Goal: Information Seeking & Learning: Learn about a topic

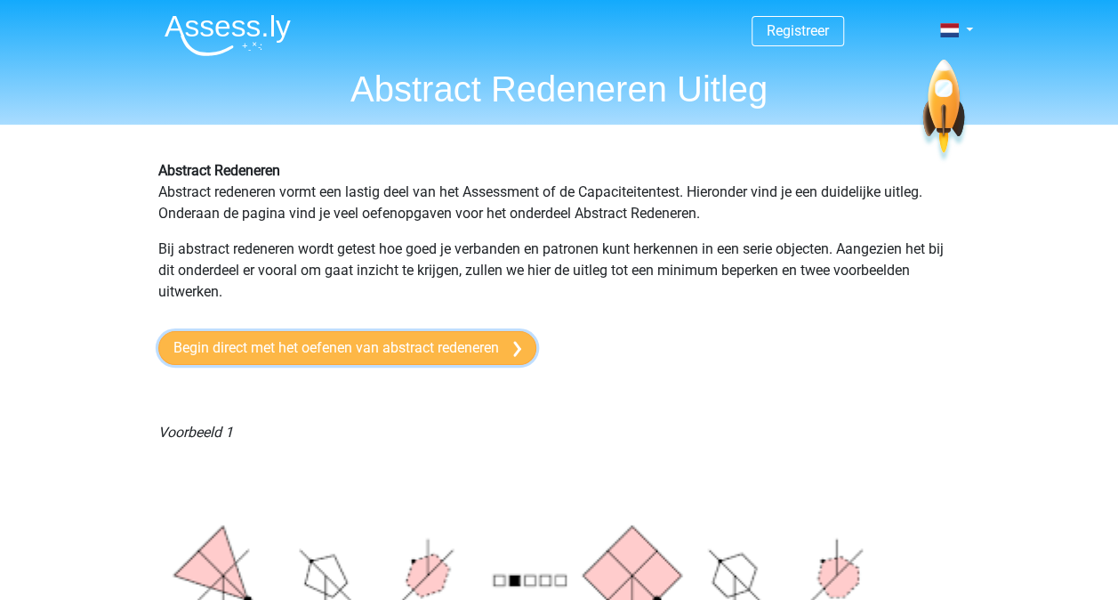
click at [365, 340] on link "Begin direct met het oefenen van abstract redeneren" at bounding box center [347, 348] width 378 height 34
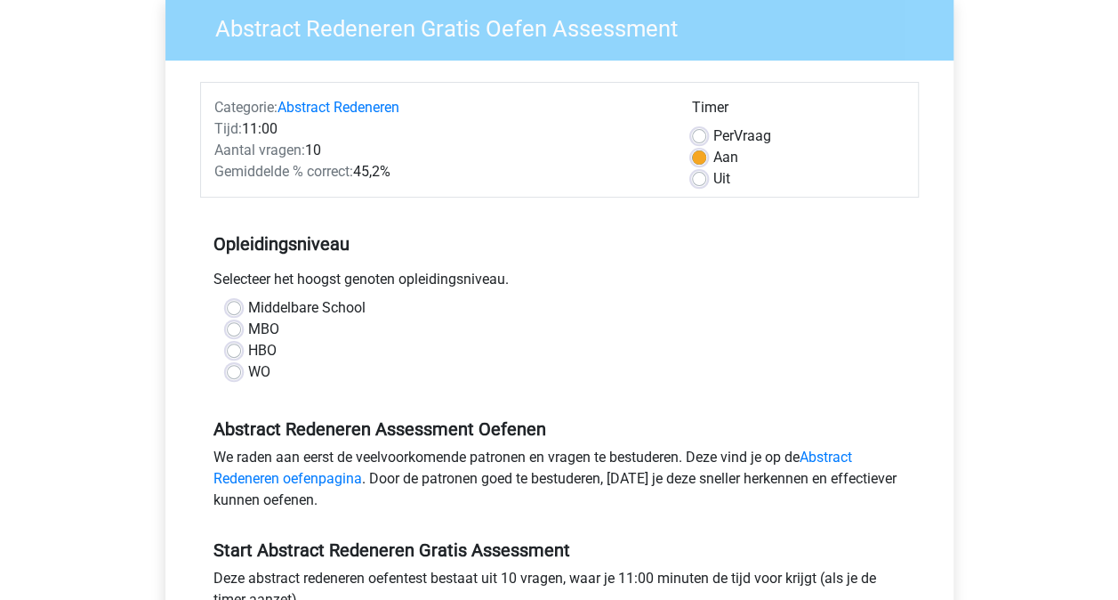
scroll to position [178, 0]
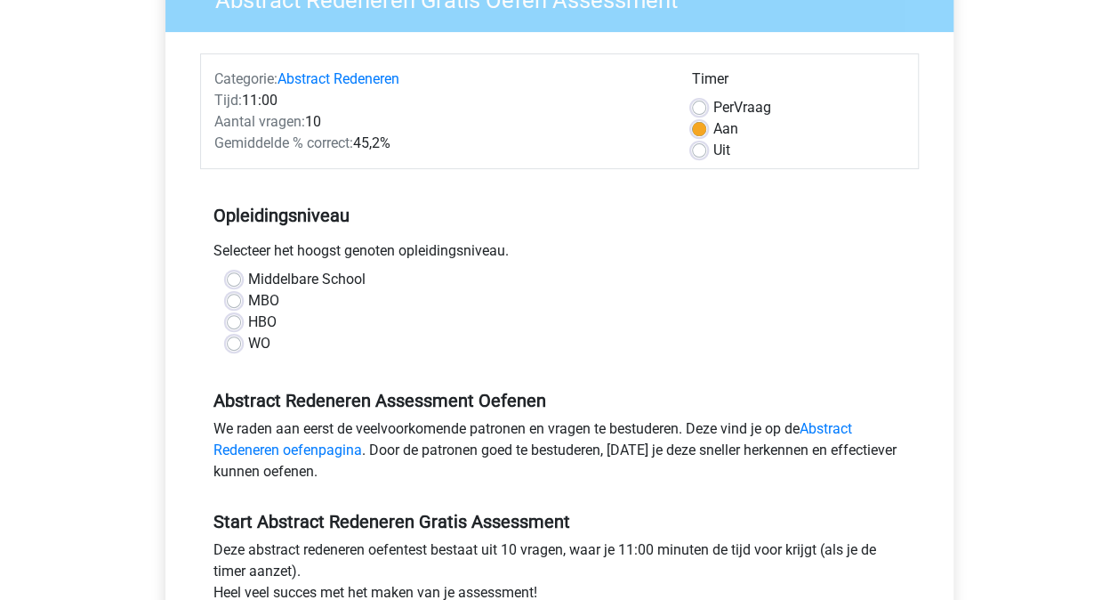
click at [248, 304] on label "MBO" at bounding box center [263, 300] width 31 height 21
click at [238, 304] on input "MBO" at bounding box center [234, 299] width 14 height 18
radio input "true"
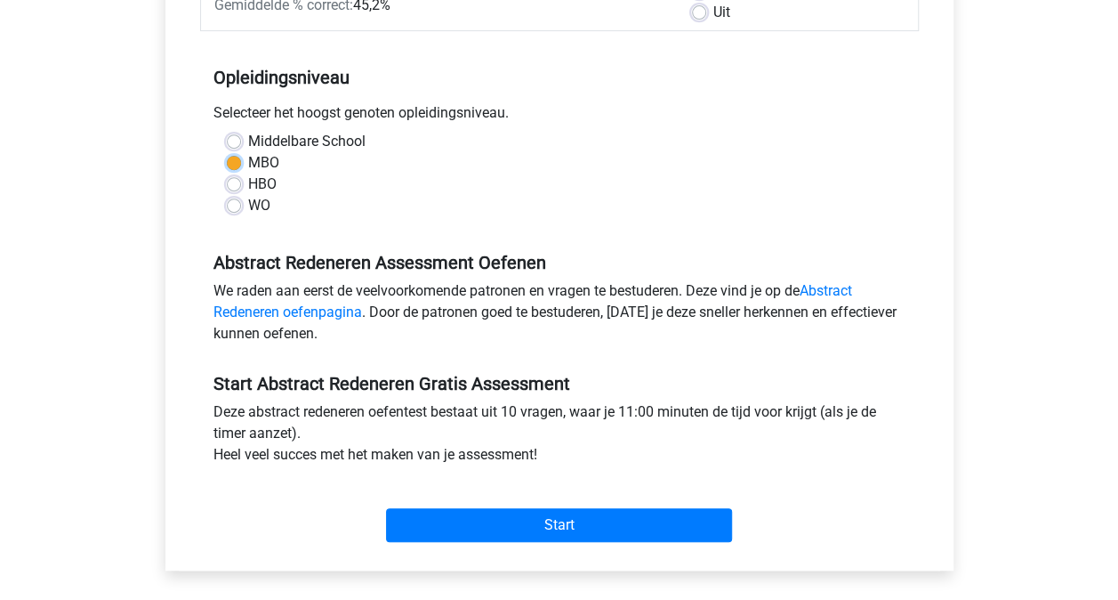
scroll to position [356, 0]
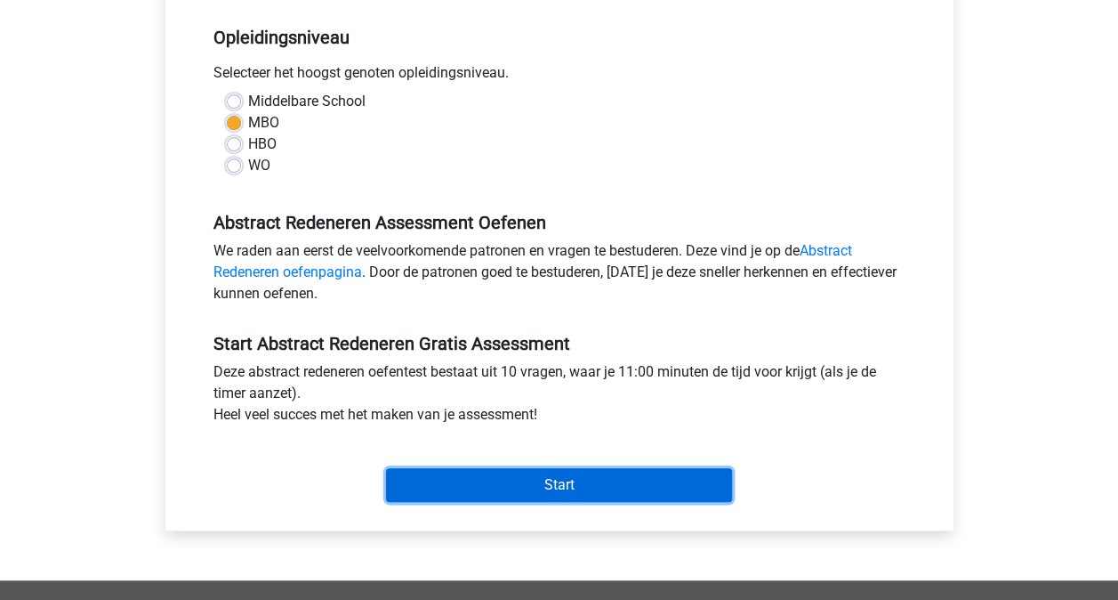
click at [555, 479] on input "Start" at bounding box center [559, 485] width 346 height 34
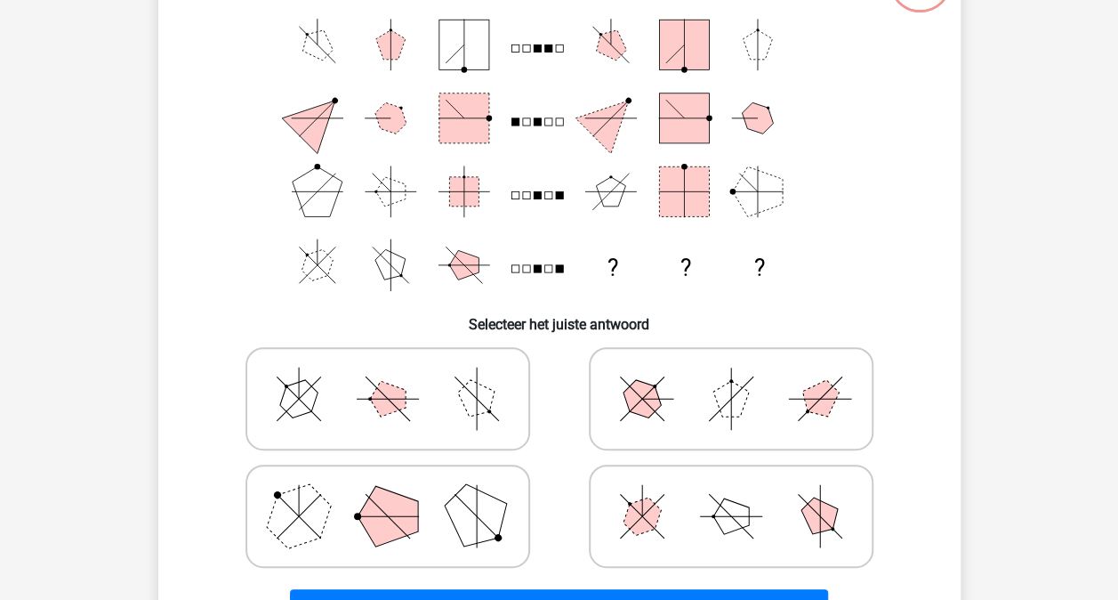
scroll to position [356, 0]
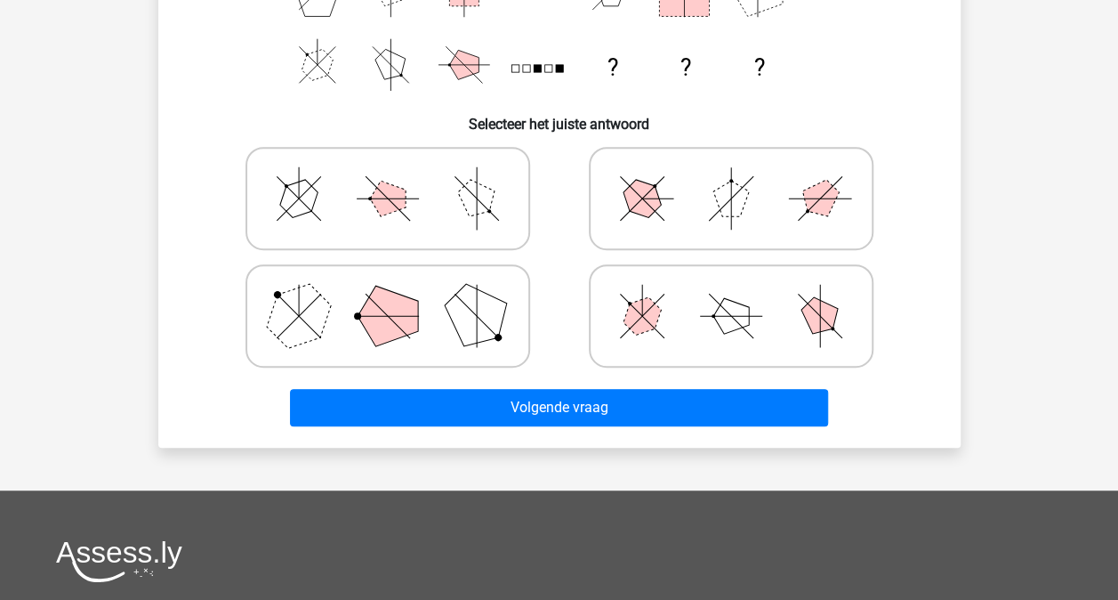
click at [616, 235] on icon at bounding box center [731, 198] width 267 height 89
click at [731, 176] on input "radio" at bounding box center [737, 171] width 12 height 12
radio input "true"
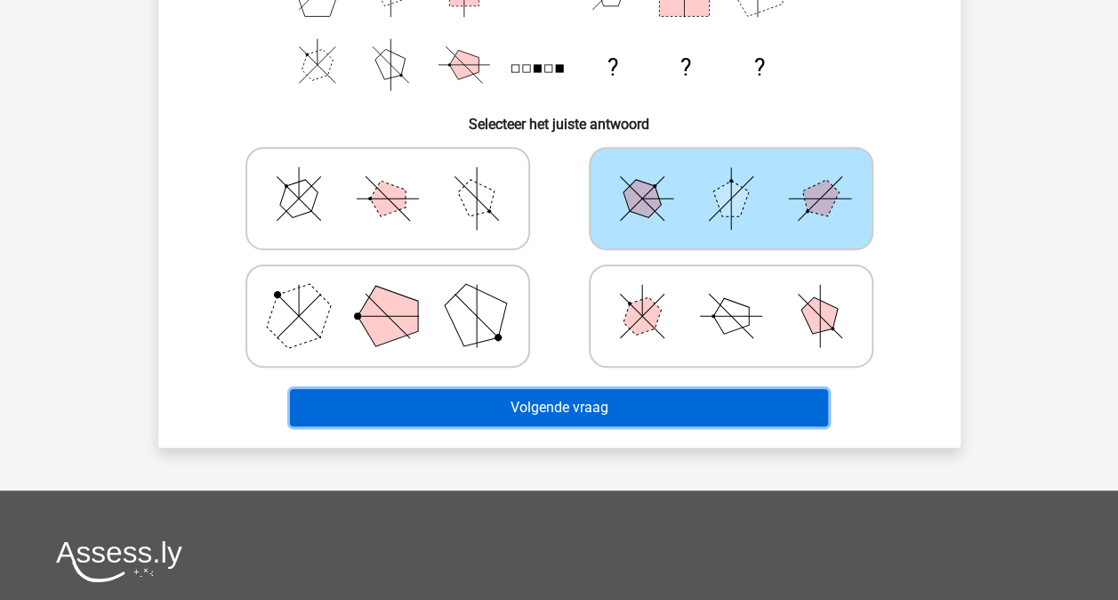
click at [587, 412] on button "Volgende vraag" at bounding box center [559, 407] width 538 height 37
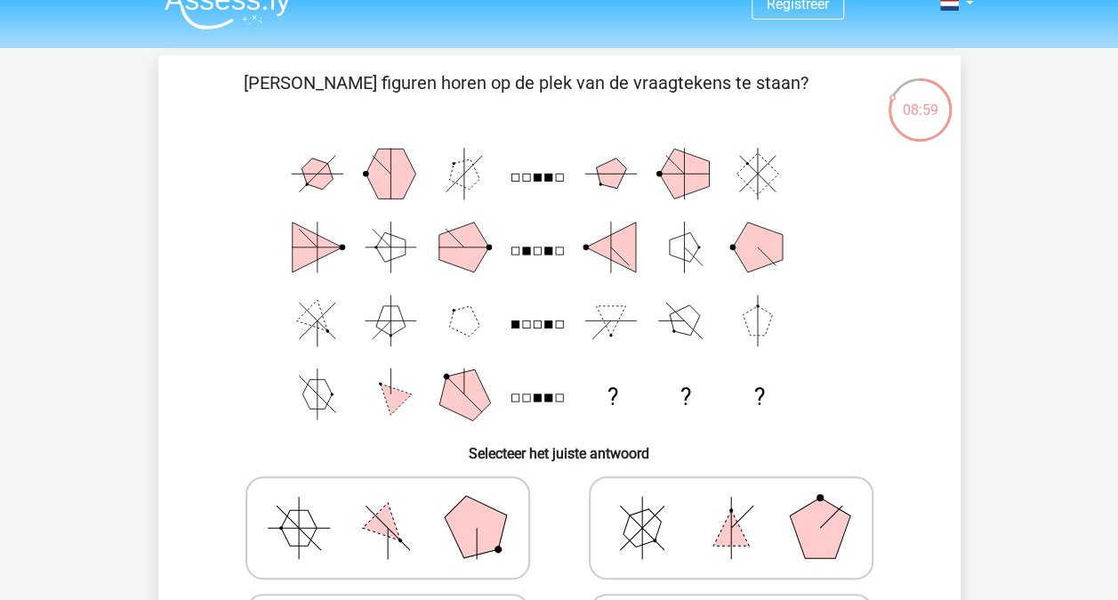
scroll to position [0, 0]
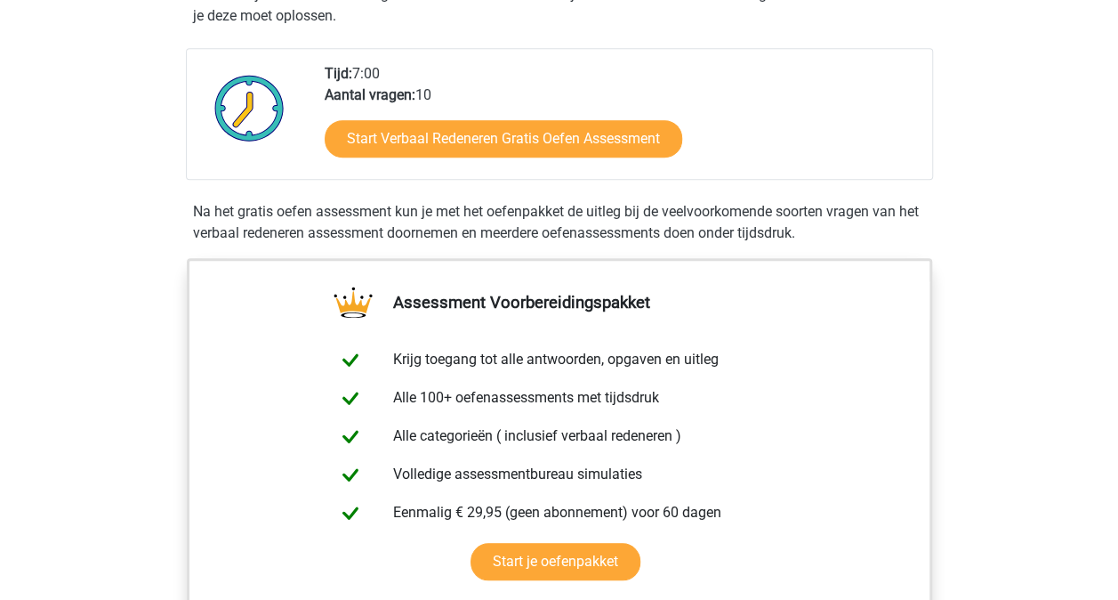
scroll to position [267, 0]
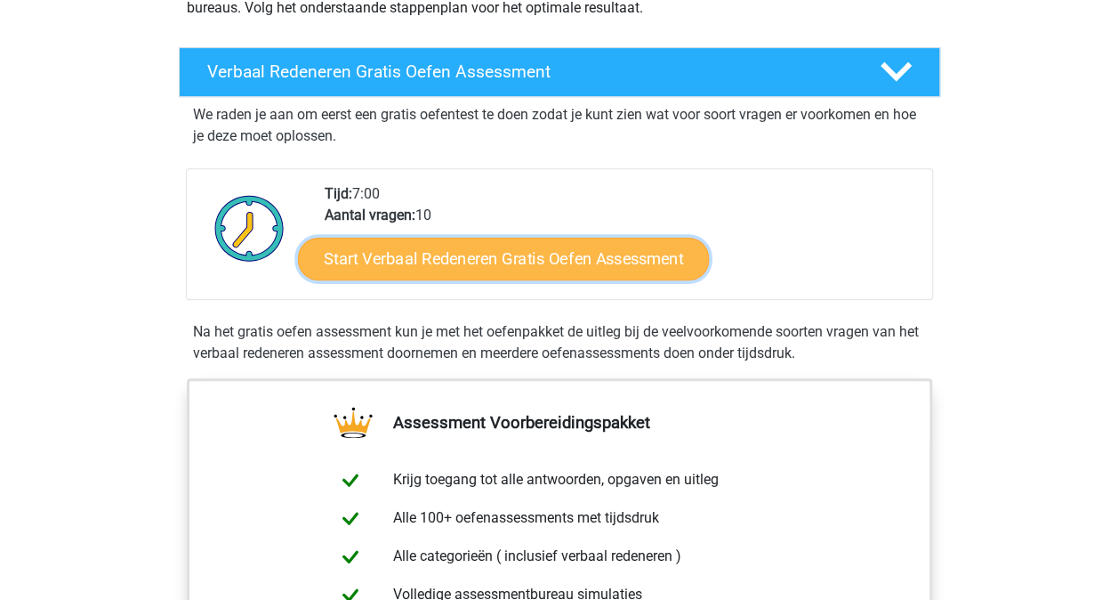
click at [503, 256] on link "Start Verbaal Redeneren Gratis Oefen Assessment" at bounding box center [503, 259] width 411 height 43
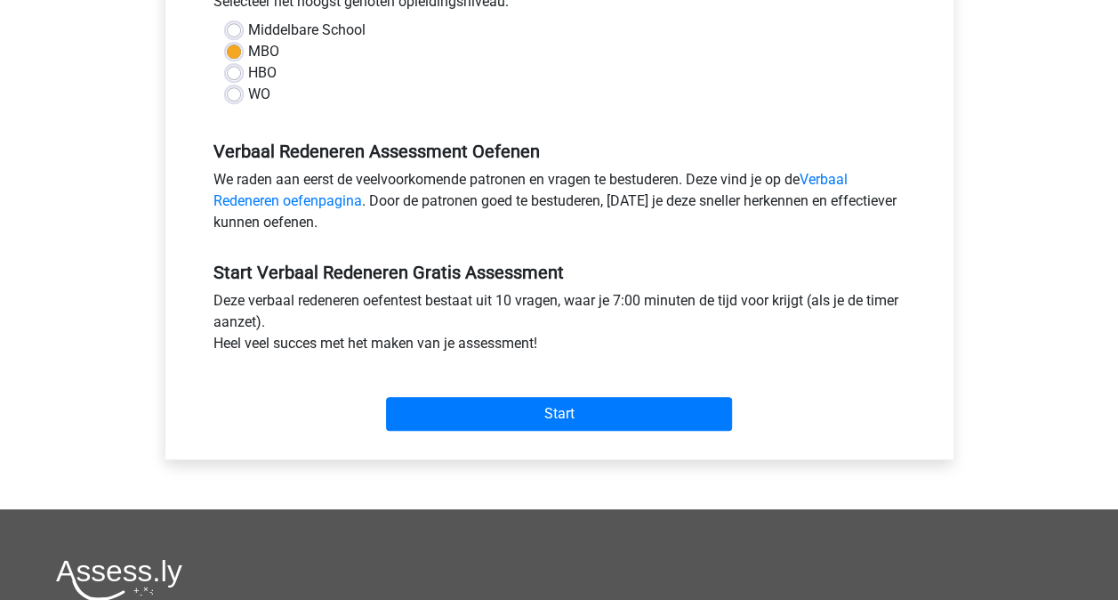
scroll to position [445, 0]
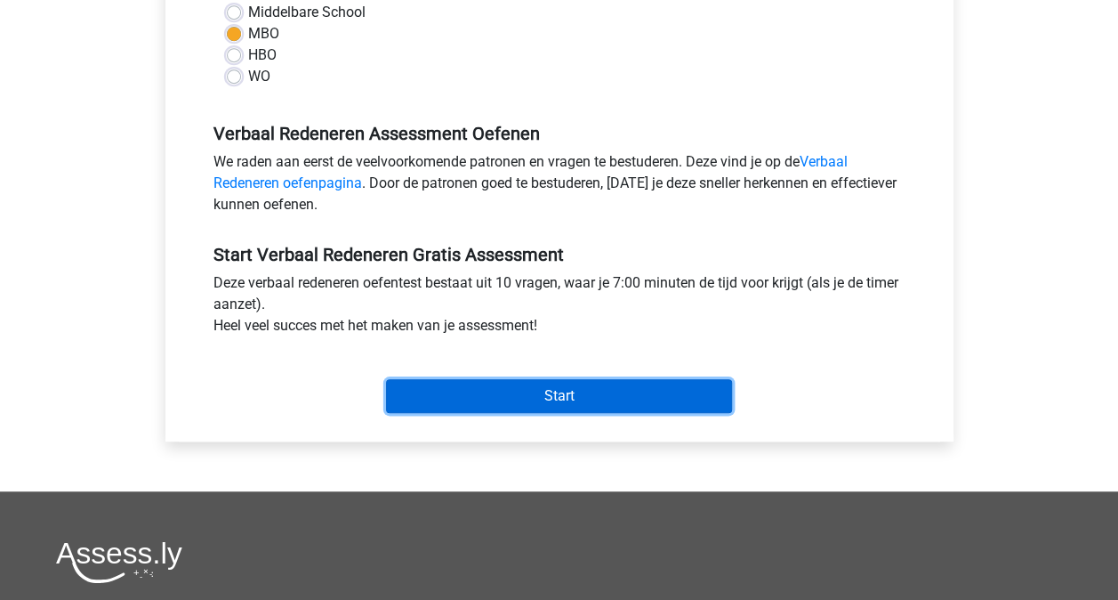
click at [555, 391] on input "Start" at bounding box center [559, 396] width 346 height 34
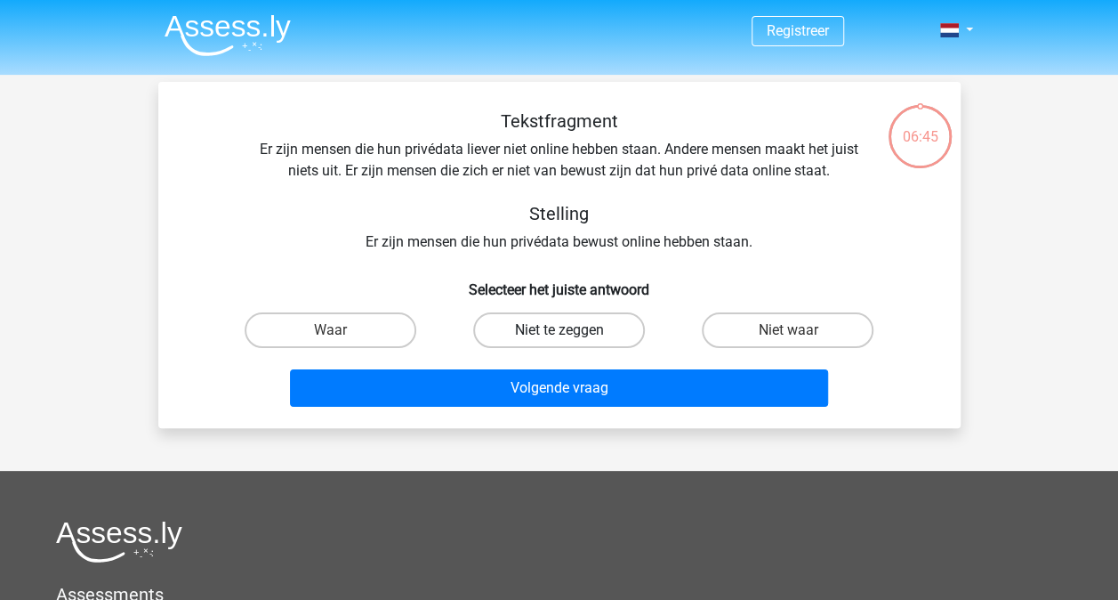
click at [550, 324] on label "Niet te zeggen" at bounding box center [559, 330] width 172 height 36
click at [559, 330] on input "Niet te zeggen" at bounding box center [565, 336] width 12 height 12
radio input "true"
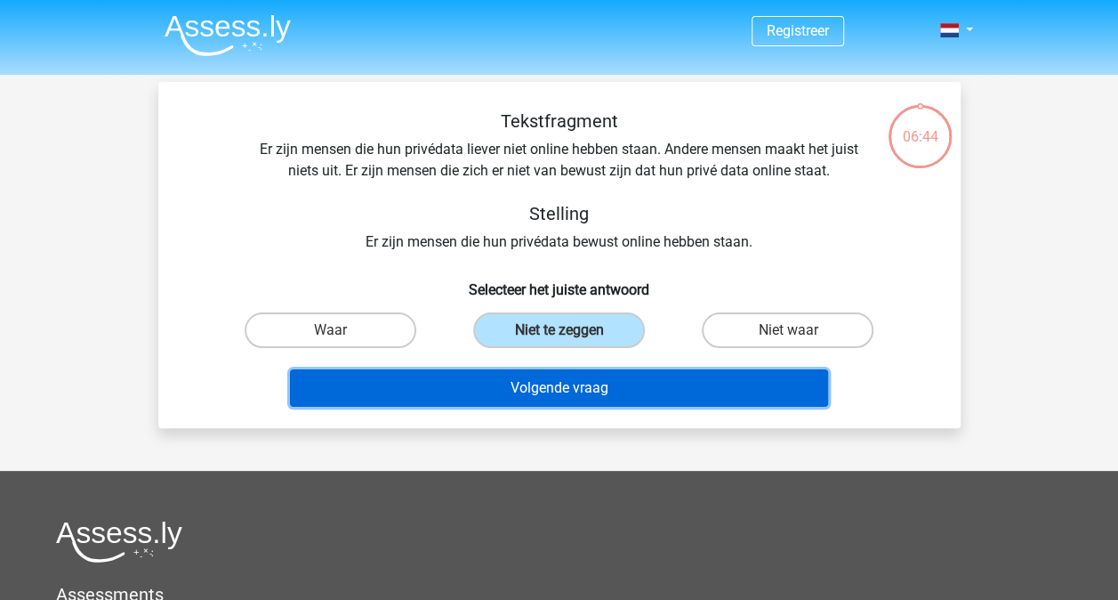
click at [544, 391] on button "Volgende vraag" at bounding box center [559, 387] width 538 height 37
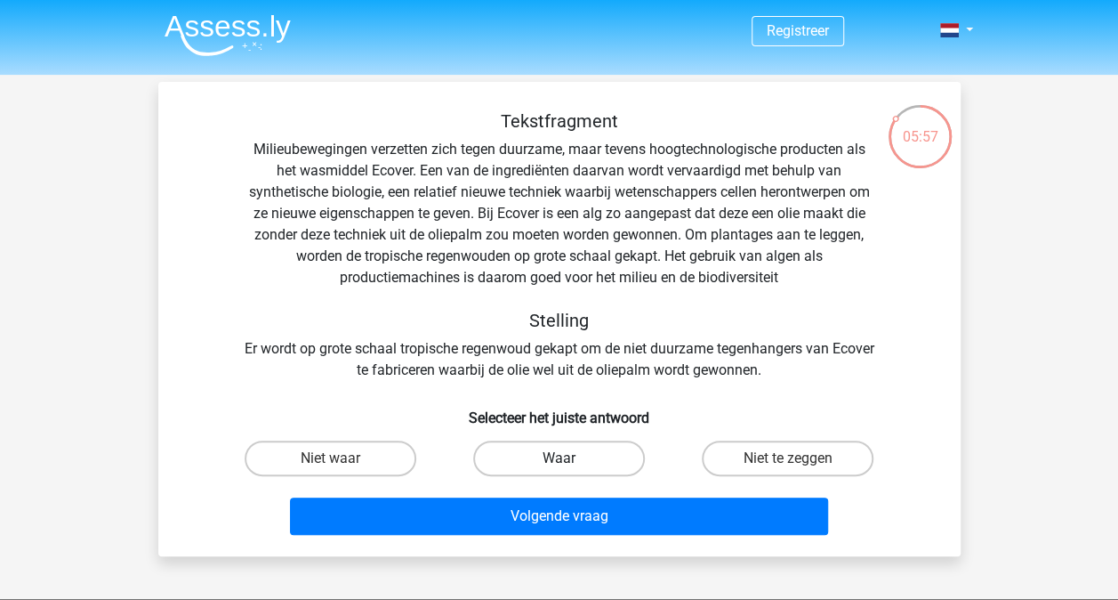
click at [522, 455] on label "Waar" at bounding box center [559, 458] width 172 height 36
click at [559, 458] on input "Waar" at bounding box center [565, 464] width 12 height 12
radio input "true"
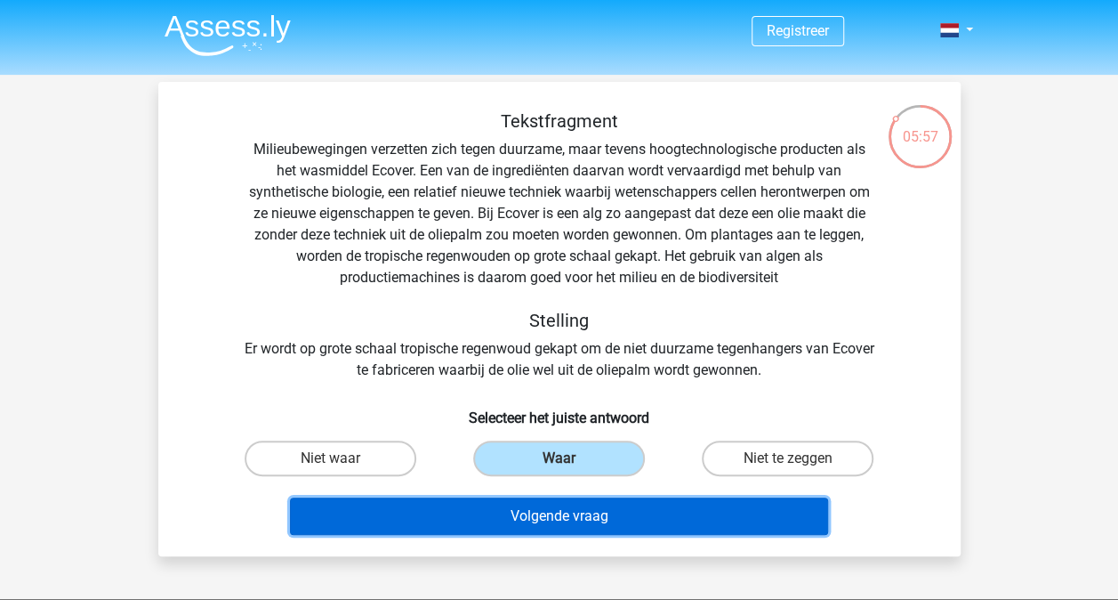
click at [584, 522] on button "Volgende vraag" at bounding box center [559, 515] width 538 height 37
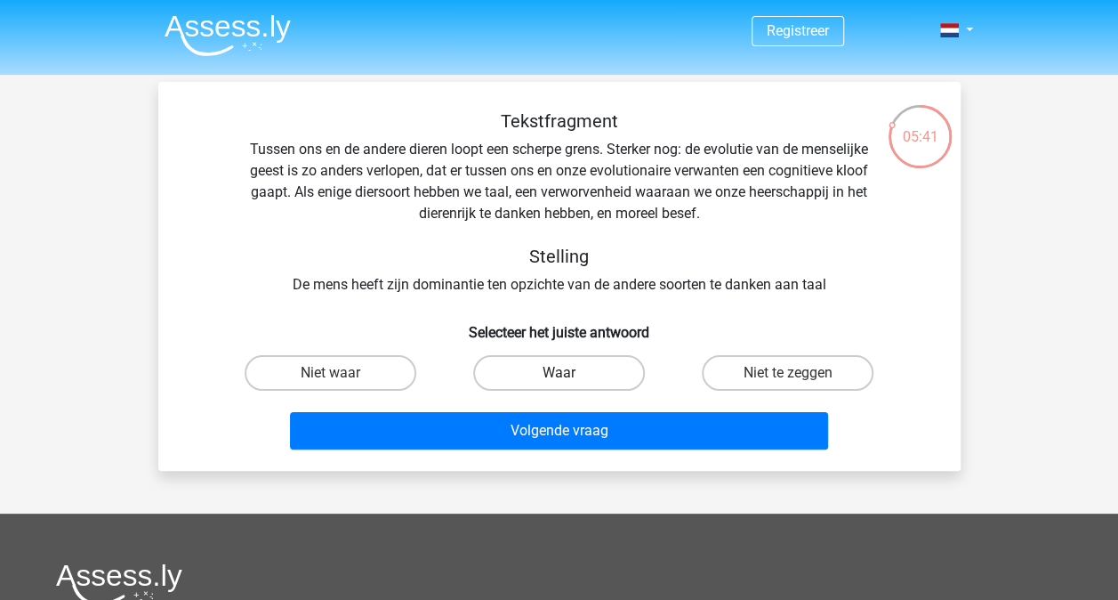
click at [536, 375] on label "Waar" at bounding box center [559, 373] width 172 height 36
click at [559, 375] on input "Waar" at bounding box center [565, 379] width 12 height 12
radio input "true"
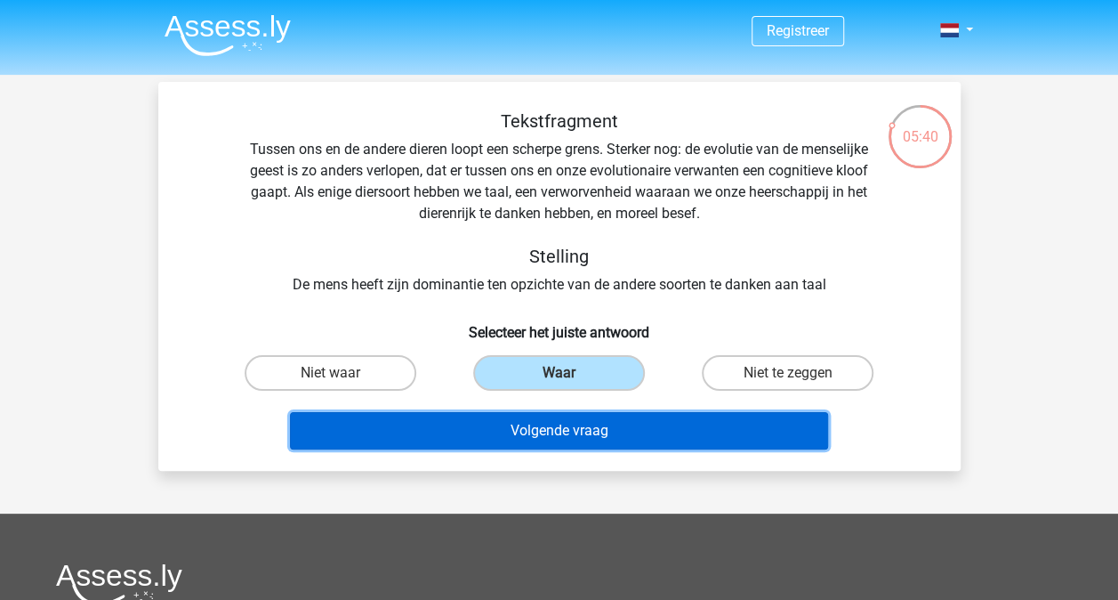
click at [494, 436] on button "Volgende vraag" at bounding box center [559, 430] width 538 height 37
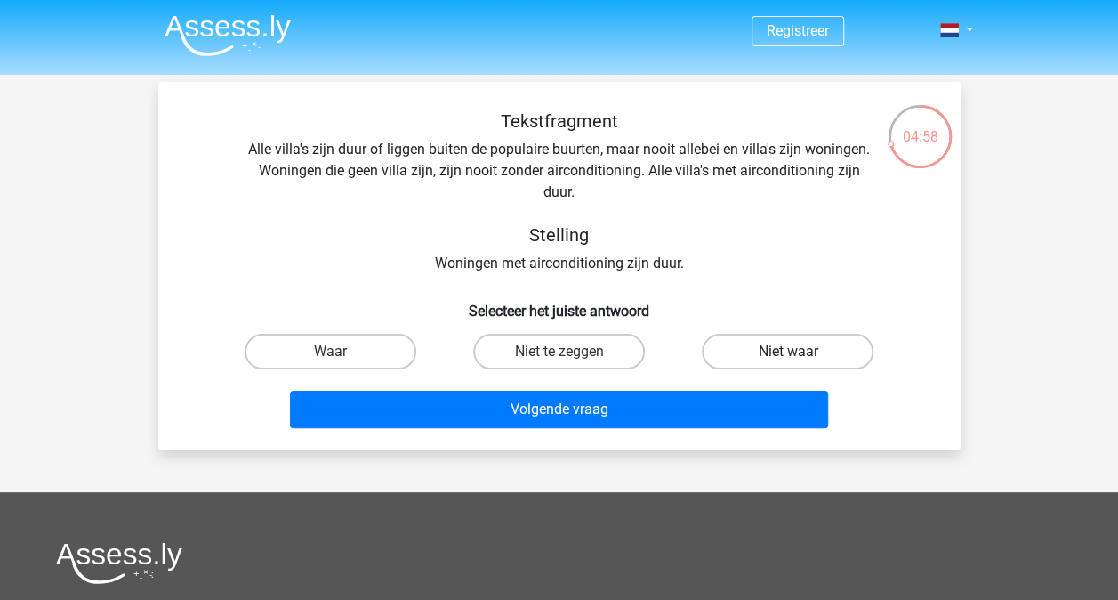
click at [751, 343] on label "Niet waar" at bounding box center [788, 352] width 172 height 36
click at [788, 351] on input "Niet waar" at bounding box center [794, 357] width 12 height 12
radio input "true"
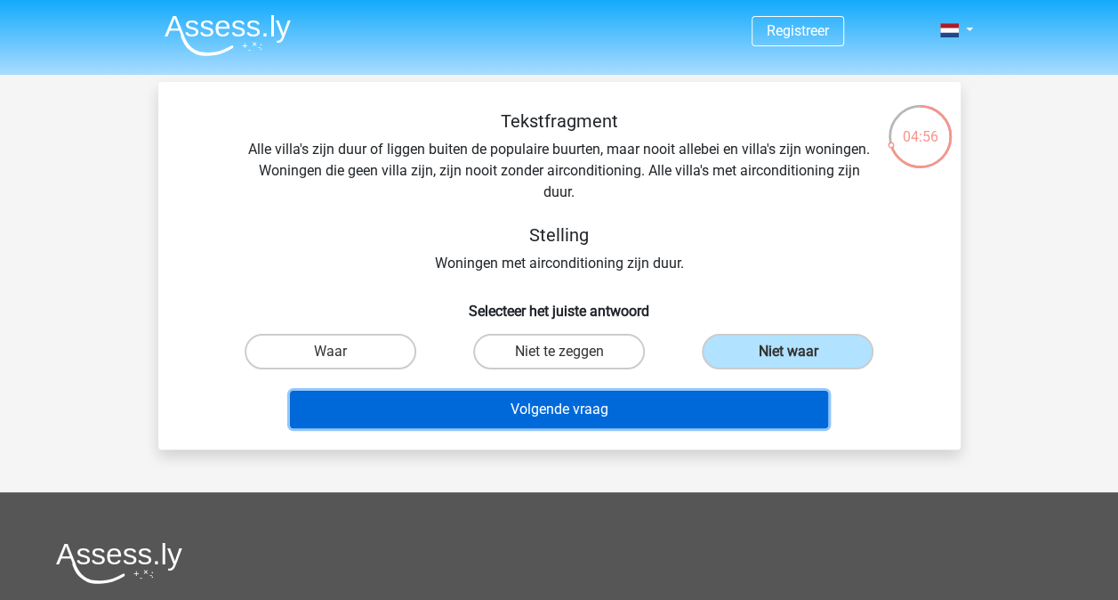
click at [591, 409] on button "Volgende vraag" at bounding box center [559, 409] width 538 height 37
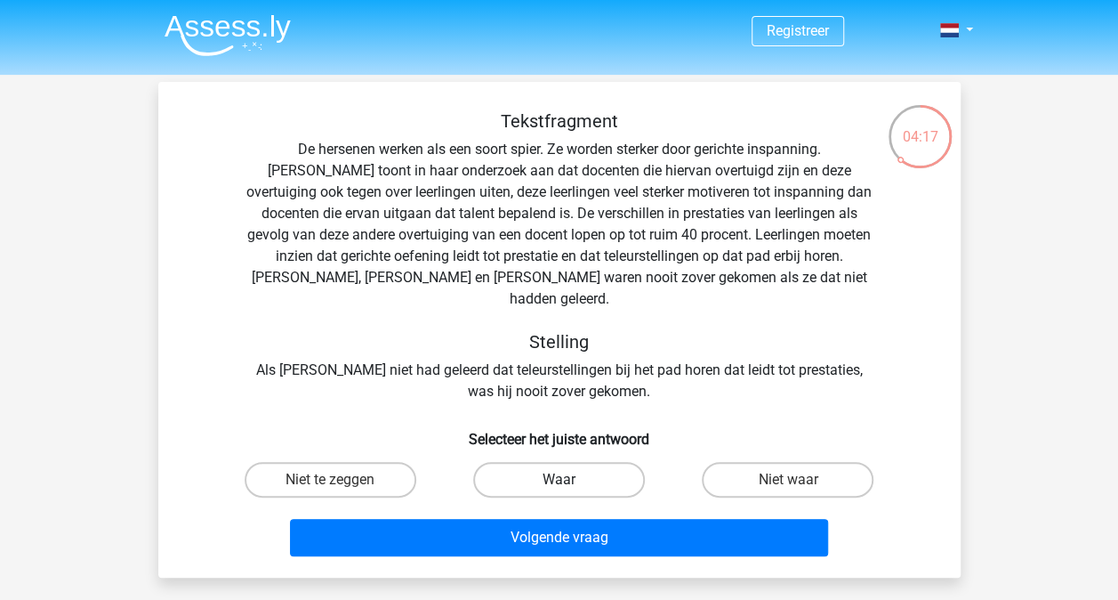
click at [591, 462] on label "Waar" at bounding box center [559, 480] width 172 height 36
click at [570, 479] on input "Waar" at bounding box center [565, 485] width 12 height 12
radio input "true"
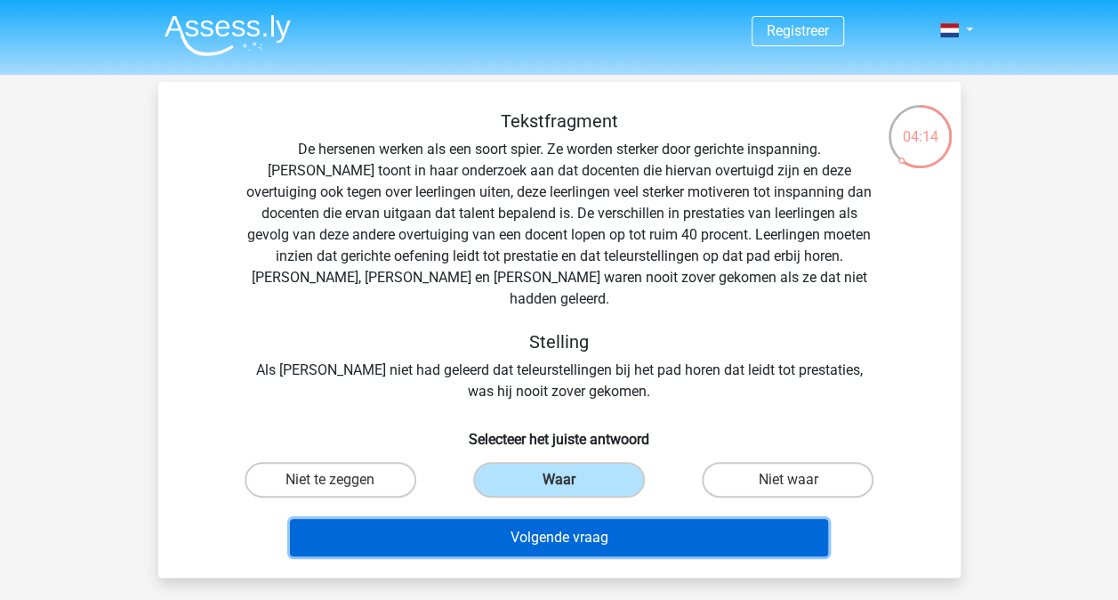
click at [589, 519] on button "Volgende vraag" at bounding box center [559, 537] width 538 height 37
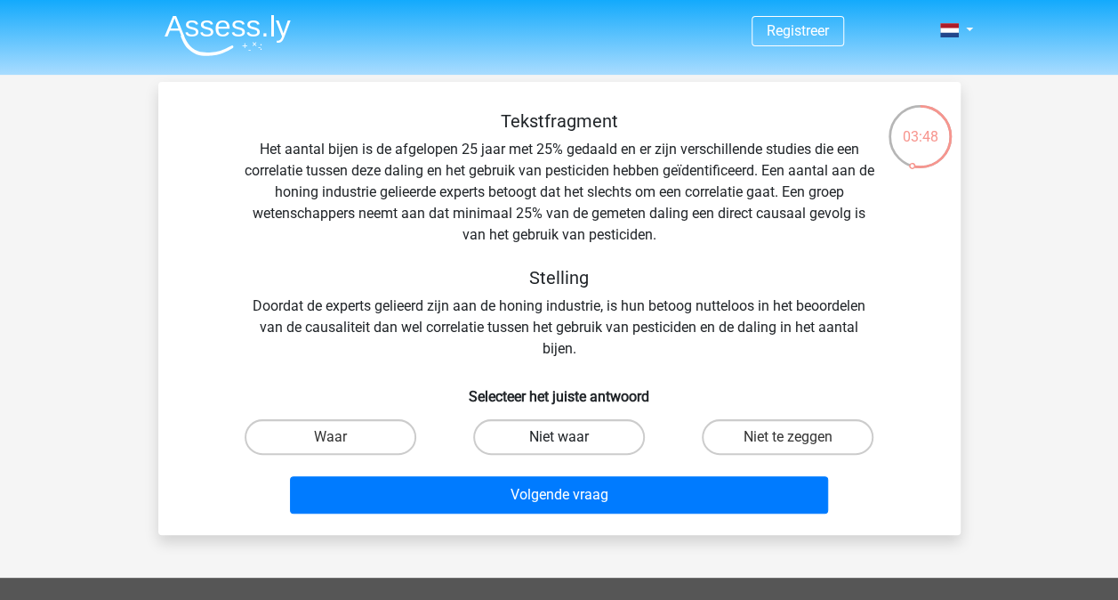
click at [584, 435] on label "Niet waar" at bounding box center [559, 437] width 172 height 36
click at [570, 437] on input "Niet waar" at bounding box center [565, 443] width 12 height 12
radio input "true"
click at [572, 519] on div "Volgende vraag" at bounding box center [559, 498] width 687 height 44
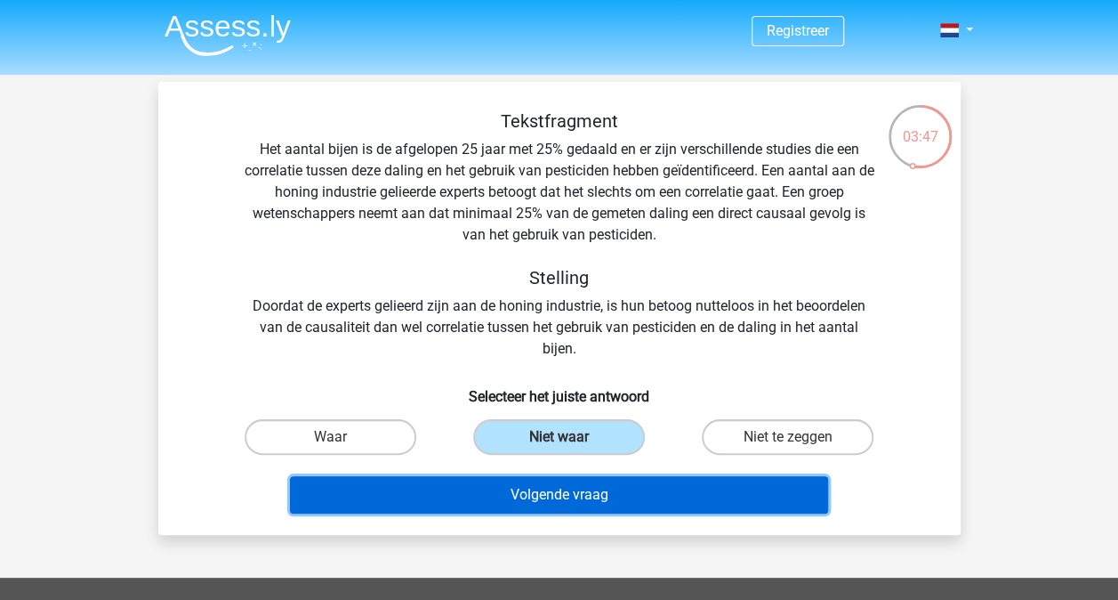
click at [591, 502] on button "Volgende vraag" at bounding box center [559, 494] width 538 height 37
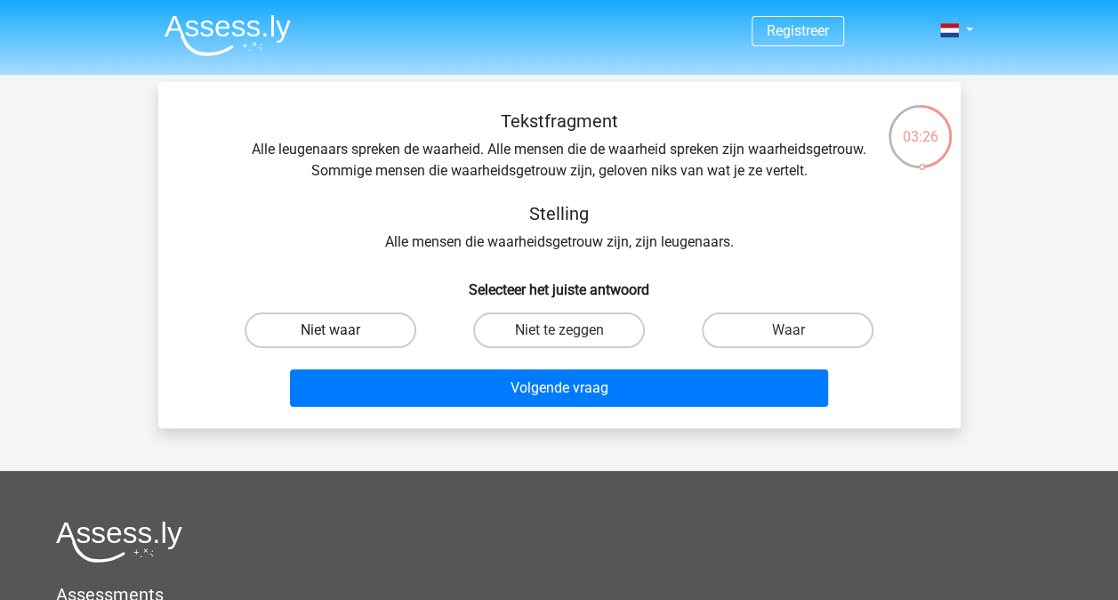
click at [354, 322] on label "Niet waar" at bounding box center [331, 330] width 172 height 36
click at [342, 330] on input "Niet waar" at bounding box center [336, 336] width 12 height 12
radio input "true"
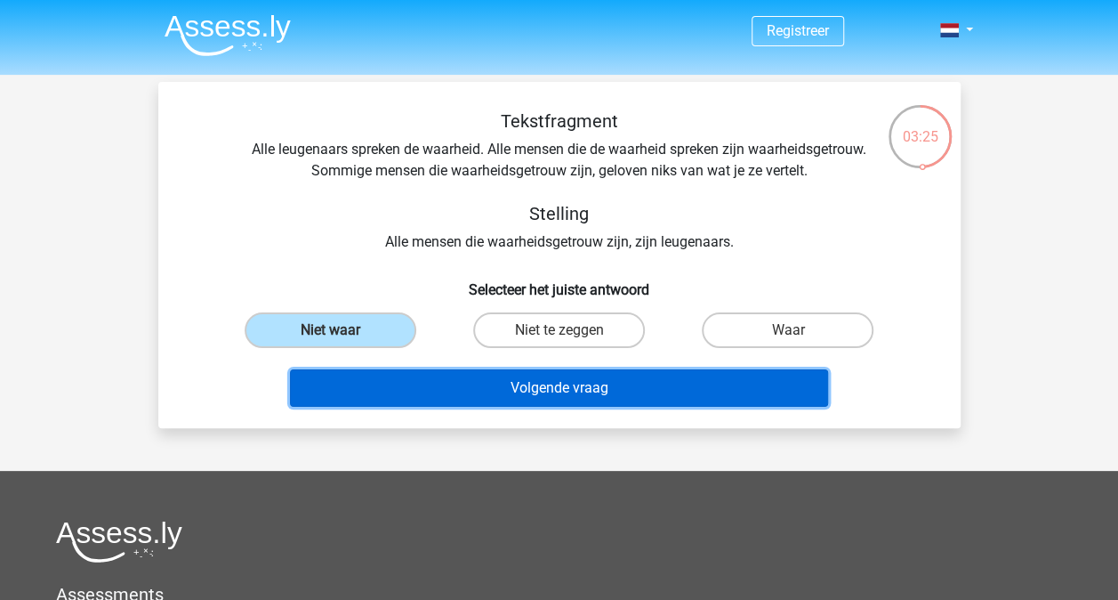
click at [422, 398] on button "Volgende vraag" at bounding box center [559, 387] width 538 height 37
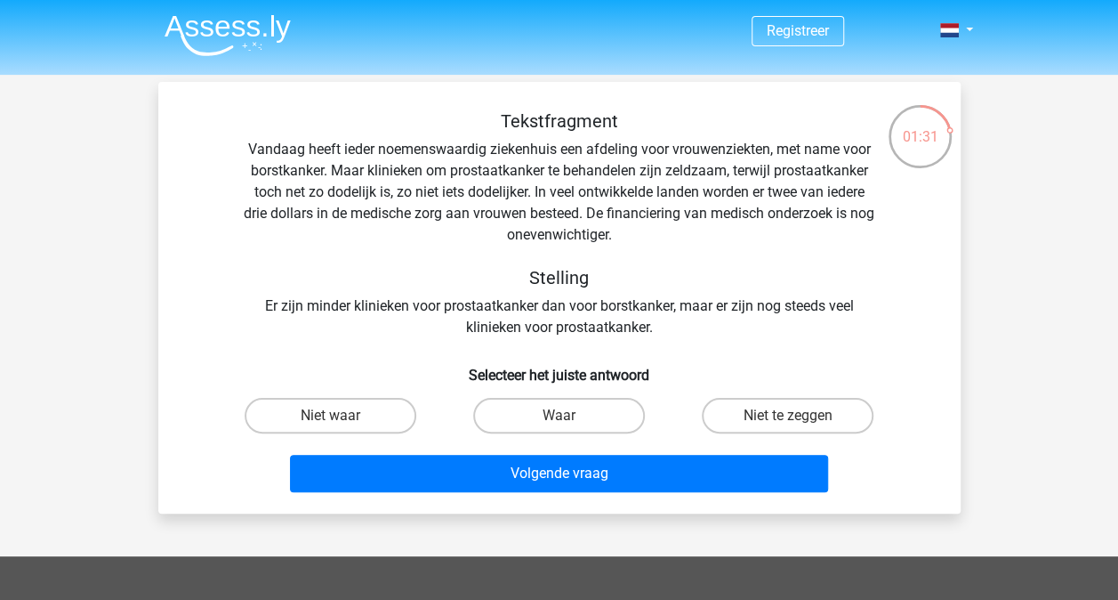
click at [335, 420] on input "Niet waar" at bounding box center [336, 421] width 12 height 12
radio input "true"
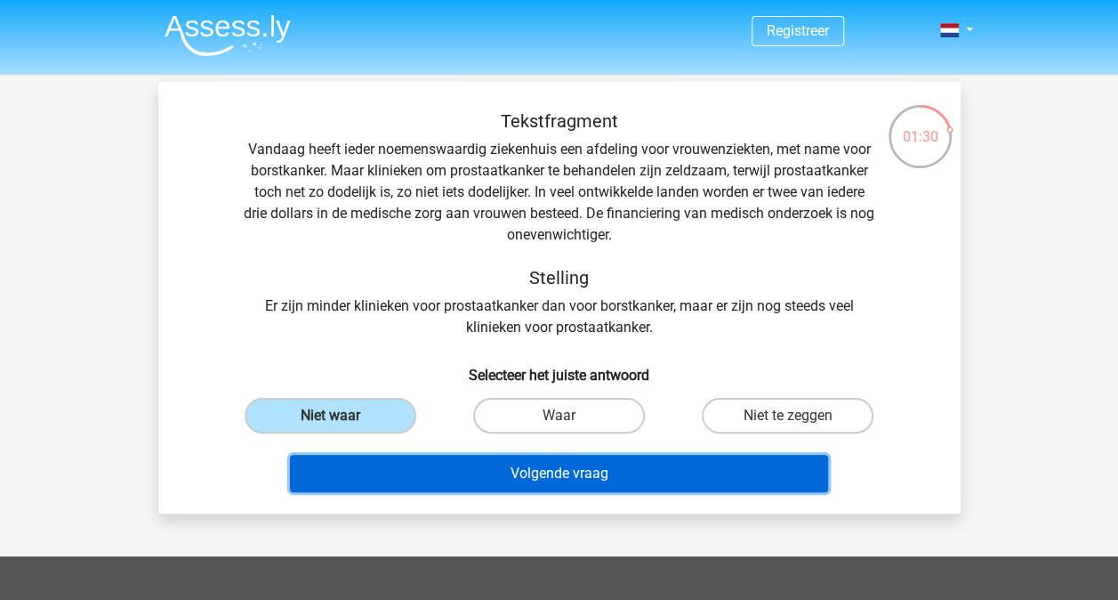
click at [384, 490] on button "Volgende vraag" at bounding box center [559, 473] width 538 height 37
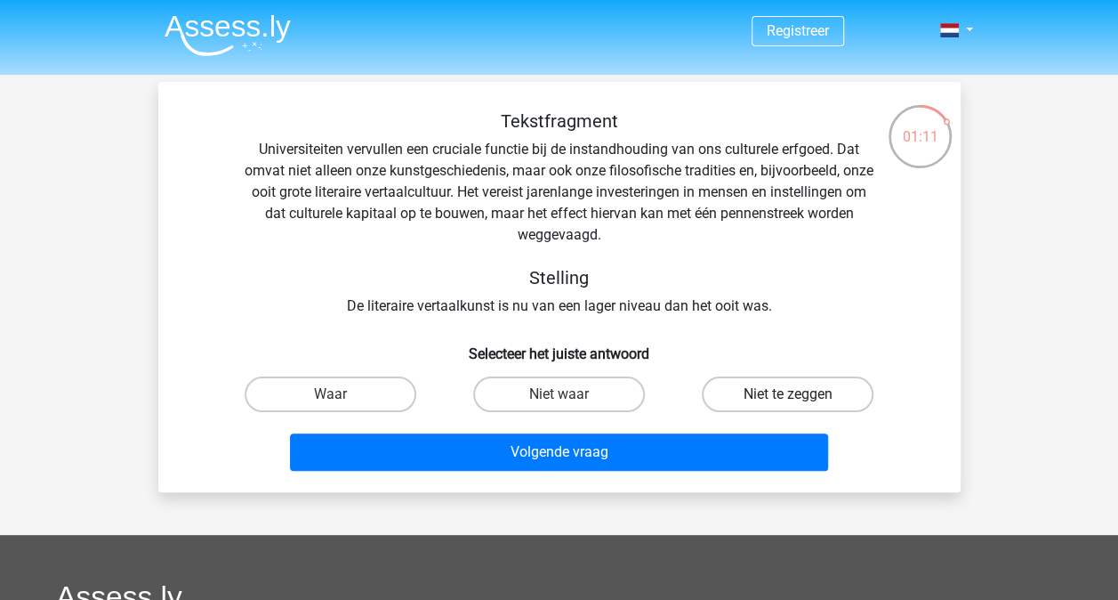
click at [764, 383] on label "Niet te zeggen" at bounding box center [788, 394] width 172 height 36
click at [788, 394] on input "Niet te zeggen" at bounding box center [794, 400] width 12 height 12
radio input "true"
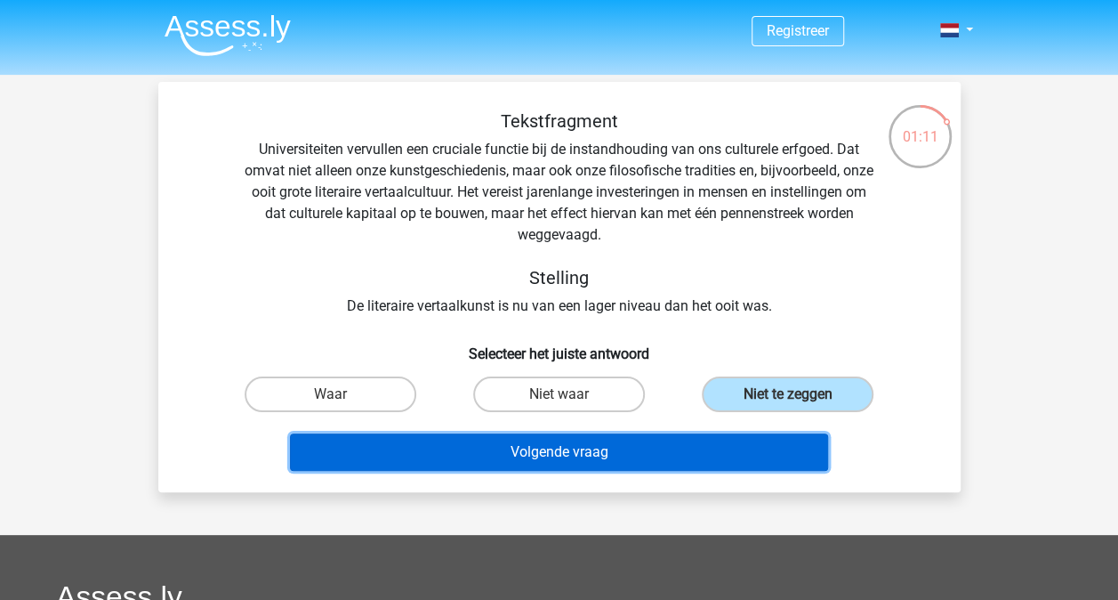
click at [598, 462] on button "Volgende vraag" at bounding box center [559, 451] width 538 height 37
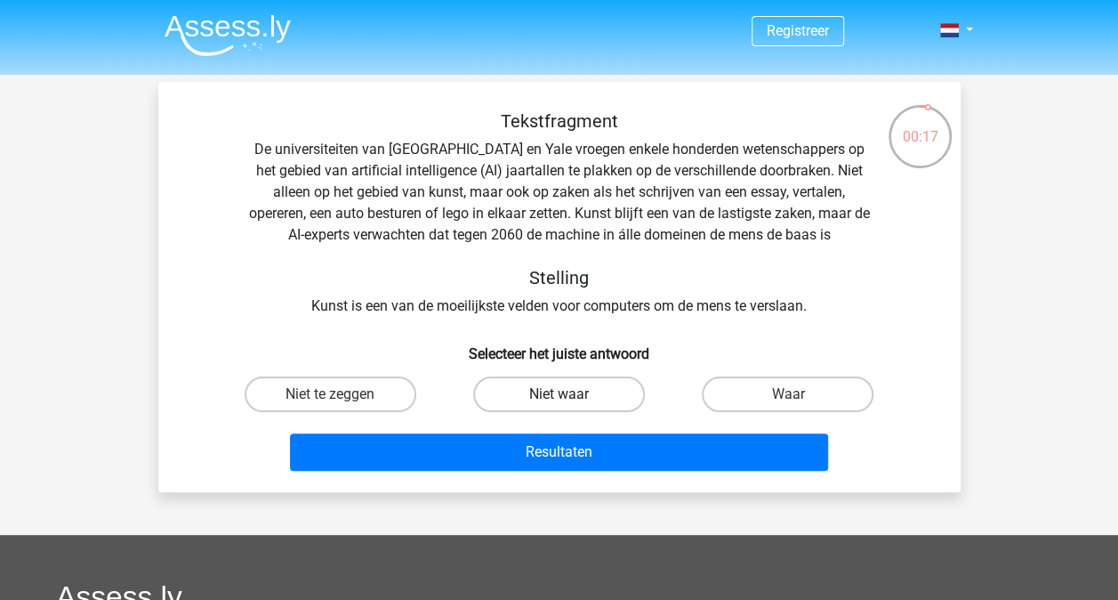
click at [554, 386] on label "Niet waar" at bounding box center [559, 394] width 172 height 36
click at [559, 394] on input "Niet waar" at bounding box center [565, 400] width 12 height 12
radio input "true"
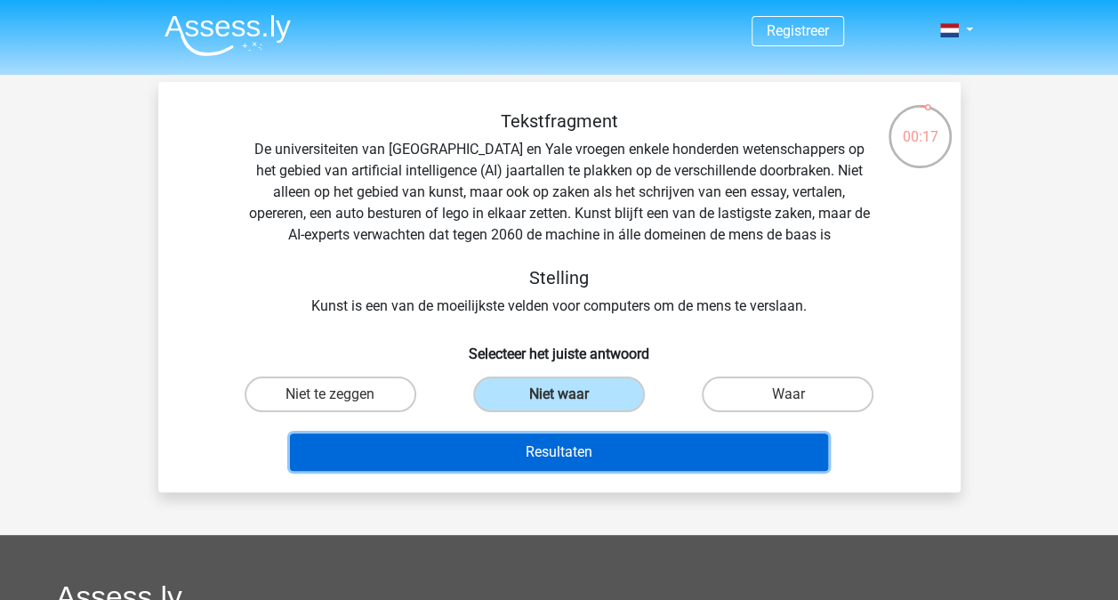
click at [559, 453] on button "Resultaten" at bounding box center [559, 451] width 538 height 37
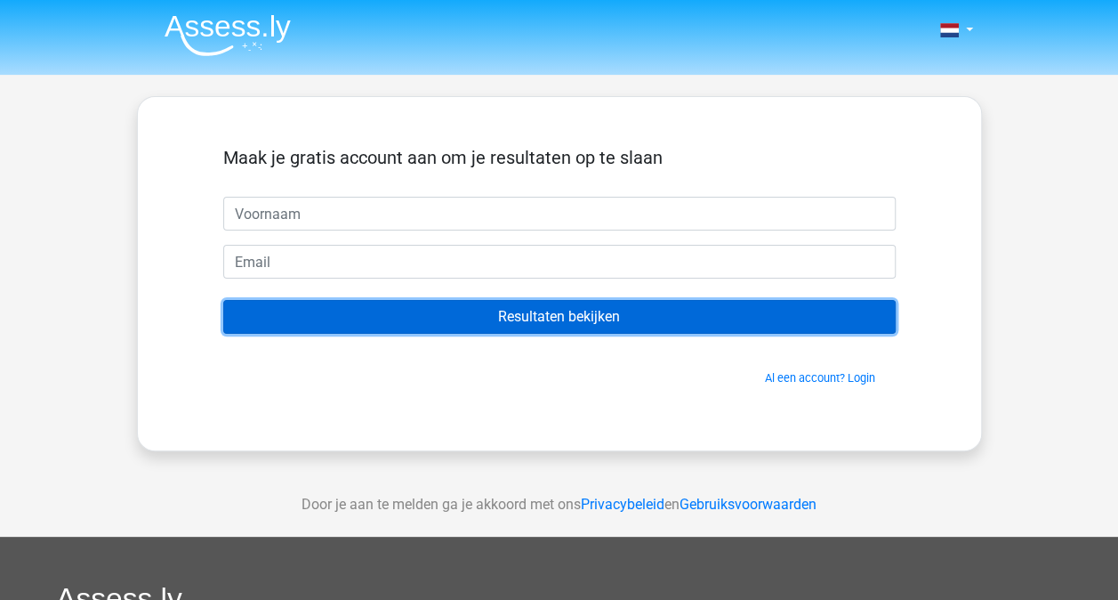
click at [446, 301] on input "Resultaten bekijken" at bounding box center [559, 317] width 672 height 34
click at [421, 315] on input "Resultaten bekijken" at bounding box center [559, 317] width 672 height 34
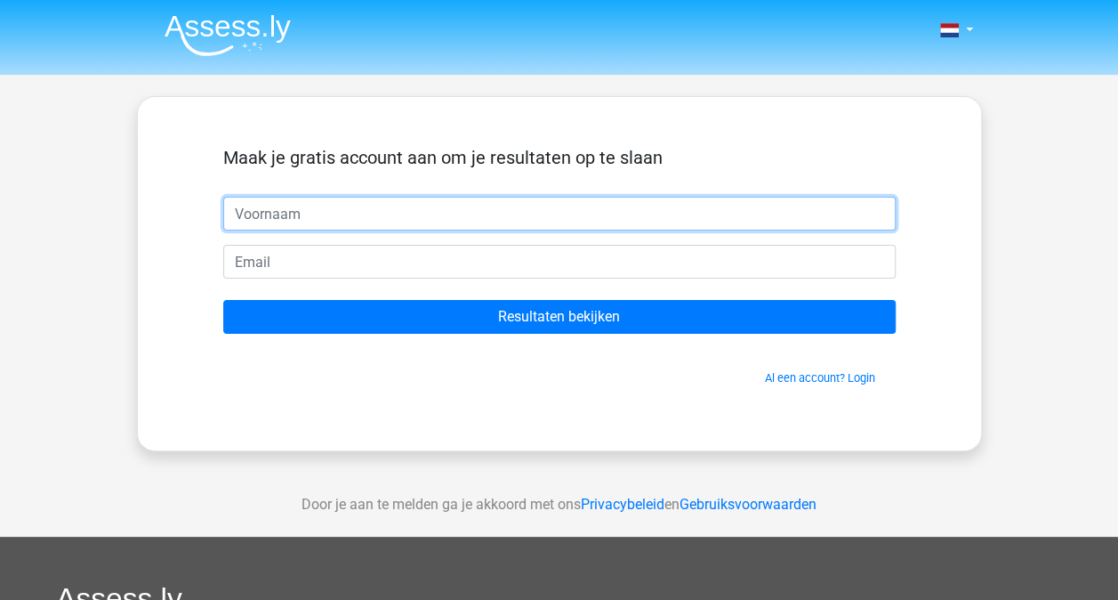
click at [347, 208] on input "text" at bounding box center [559, 214] width 672 height 34
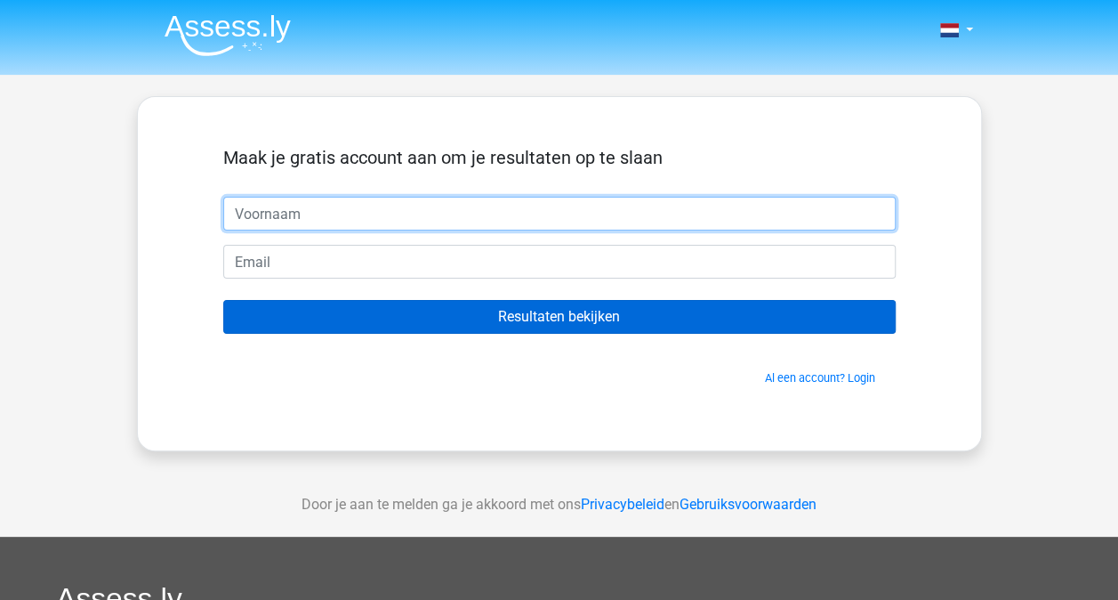
type input "[PERSON_NAME]"
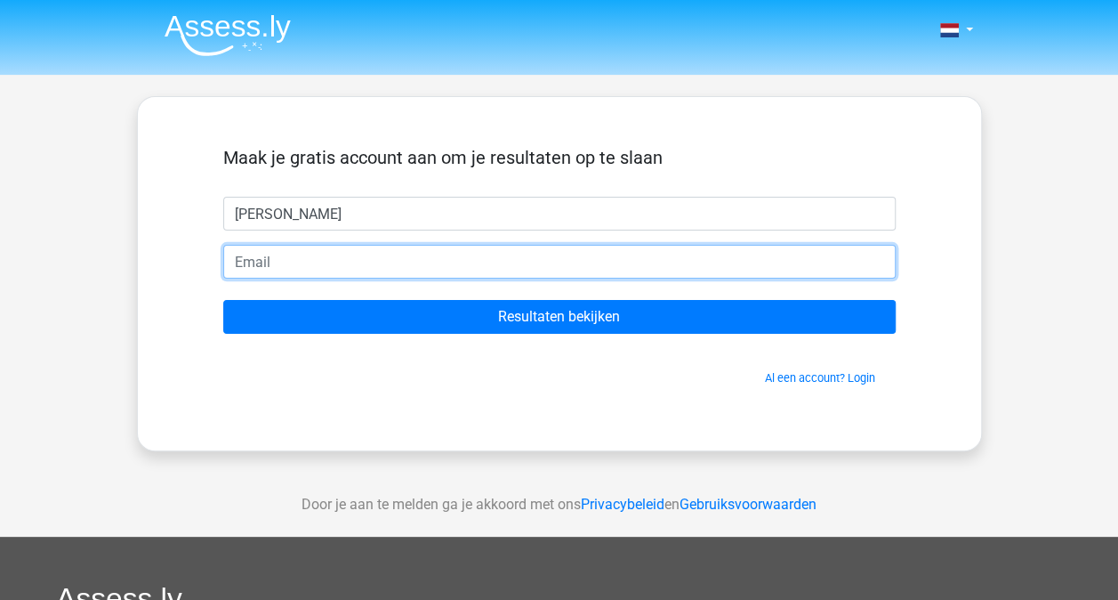
click at [333, 270] on input "email" at bounding box center [559, 262] width 672 height 34
type input "[EMAIL_ADDRESS][DOMAIN_NAME]"
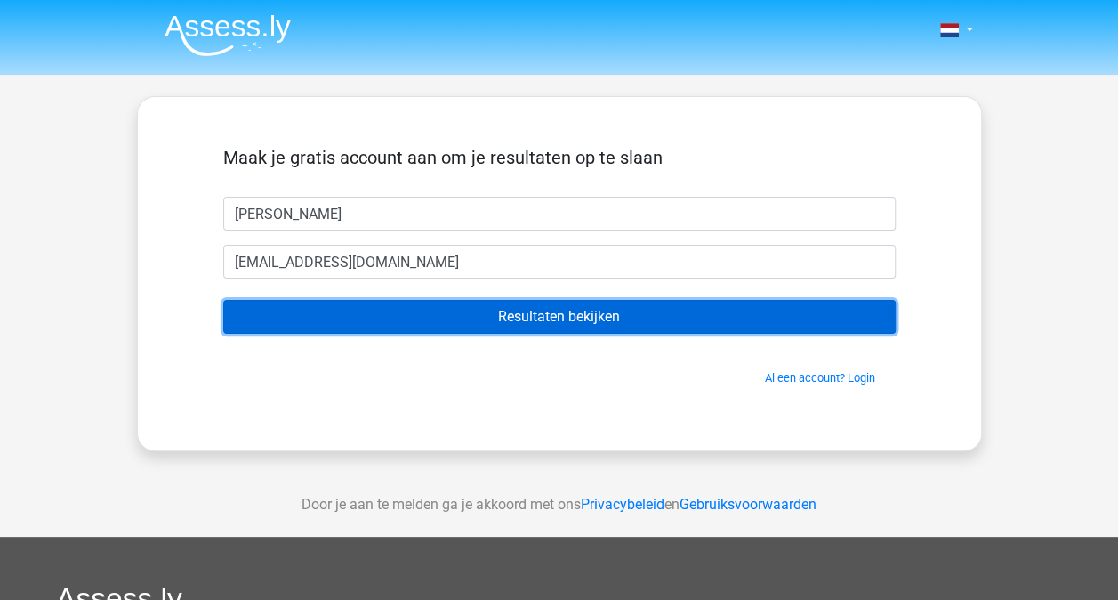
click at [388, 306] on input "Resultaten bekijken" at bounding box center [559, 317] width 672 height 34
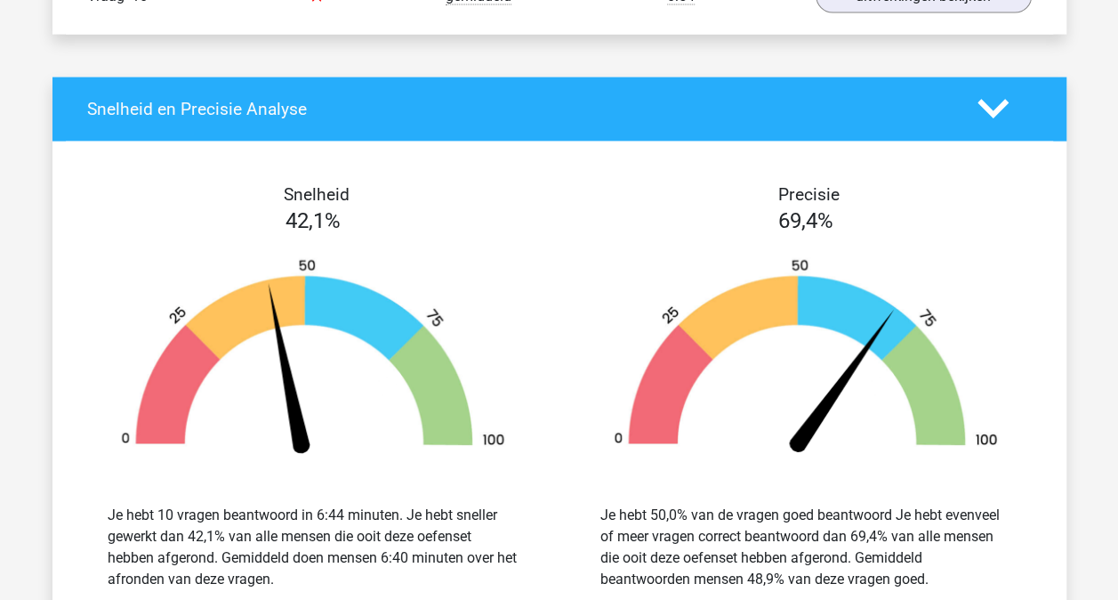
scroll to position [1779, 0]
